Goal: Book appointment/travel/reservation

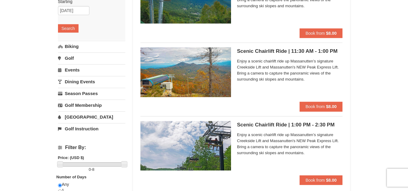
scroll to position [91, 0]
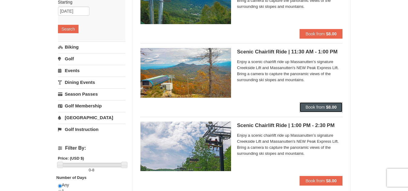
click at [316, 105] on span "Book from" at bounding box center [314, 107] width 19 height 5
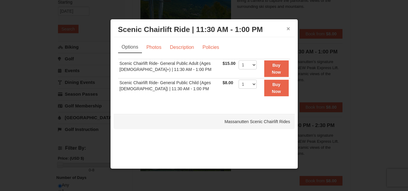
click at [288, 27] on button "×" at bounding box center [288, 29] width 4 height 6
